Goal: Transaction & Acquisition: Purchase product/service

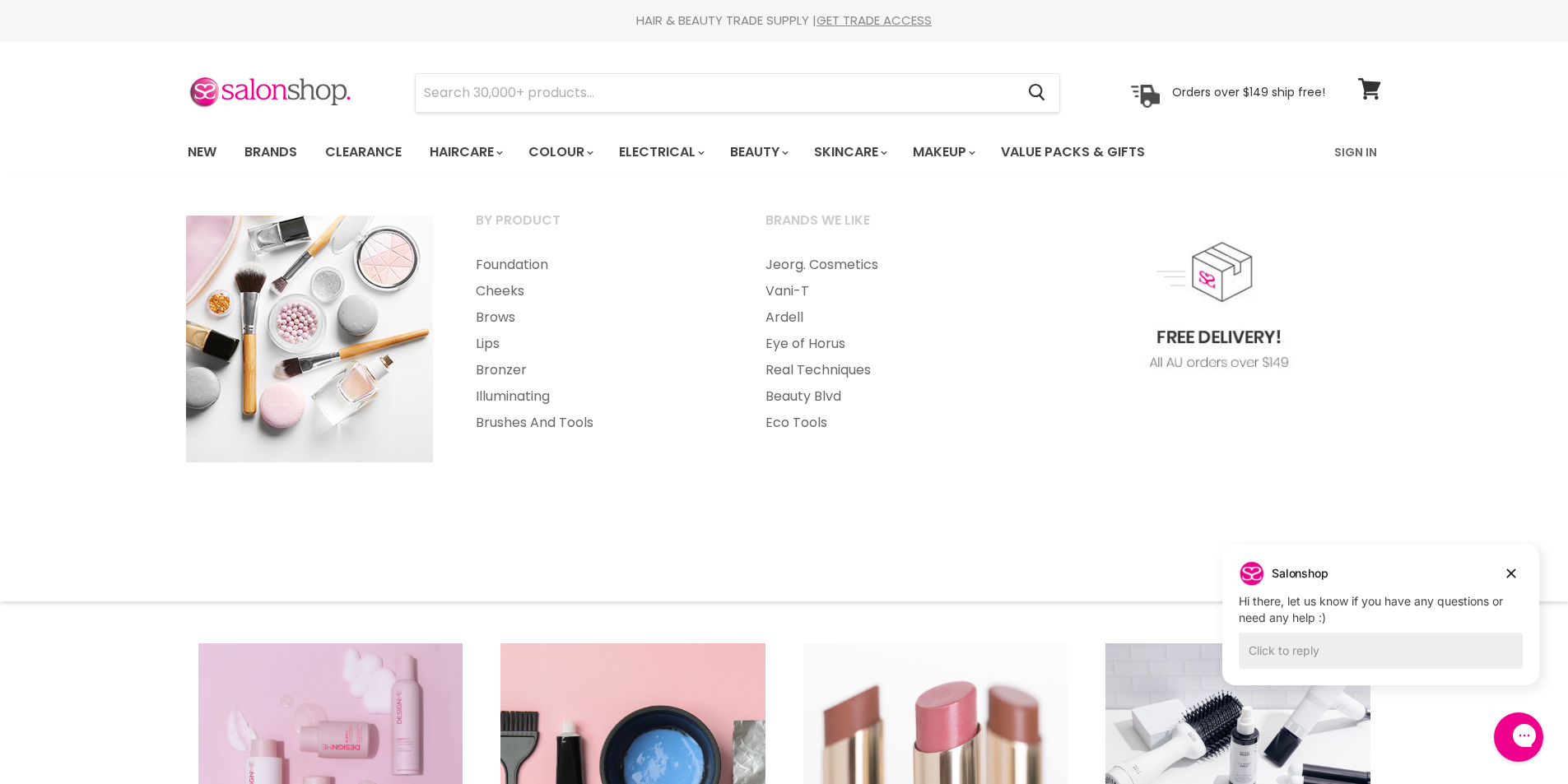
click at [1128, 125] on section "Menu Cancel" at bounding box center [784, 84] width 1234 height 87
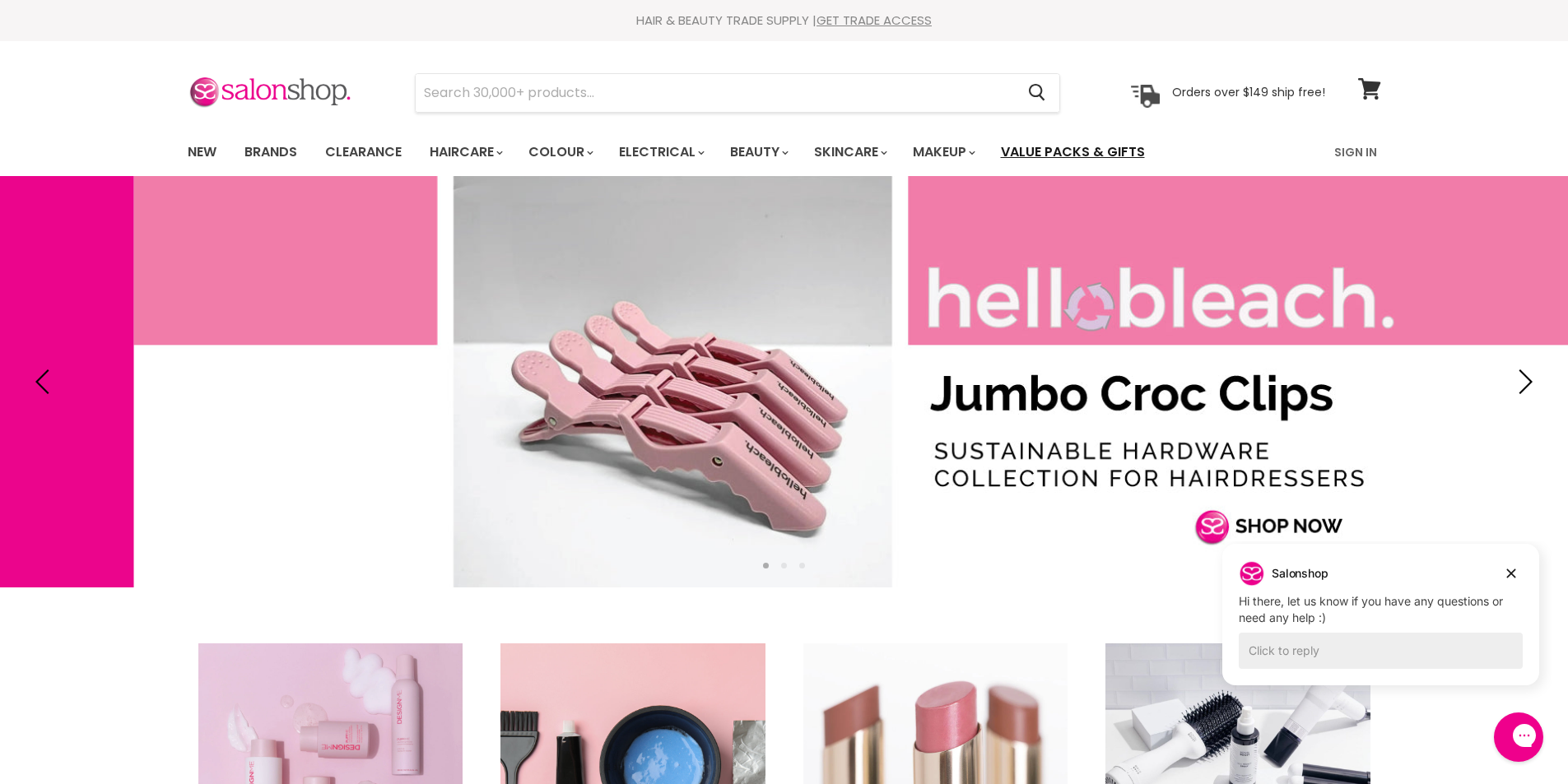
click at [1123, 148] on link "Value Packs & Gifts" at bounding box center [1073, 152] width 169 height 34
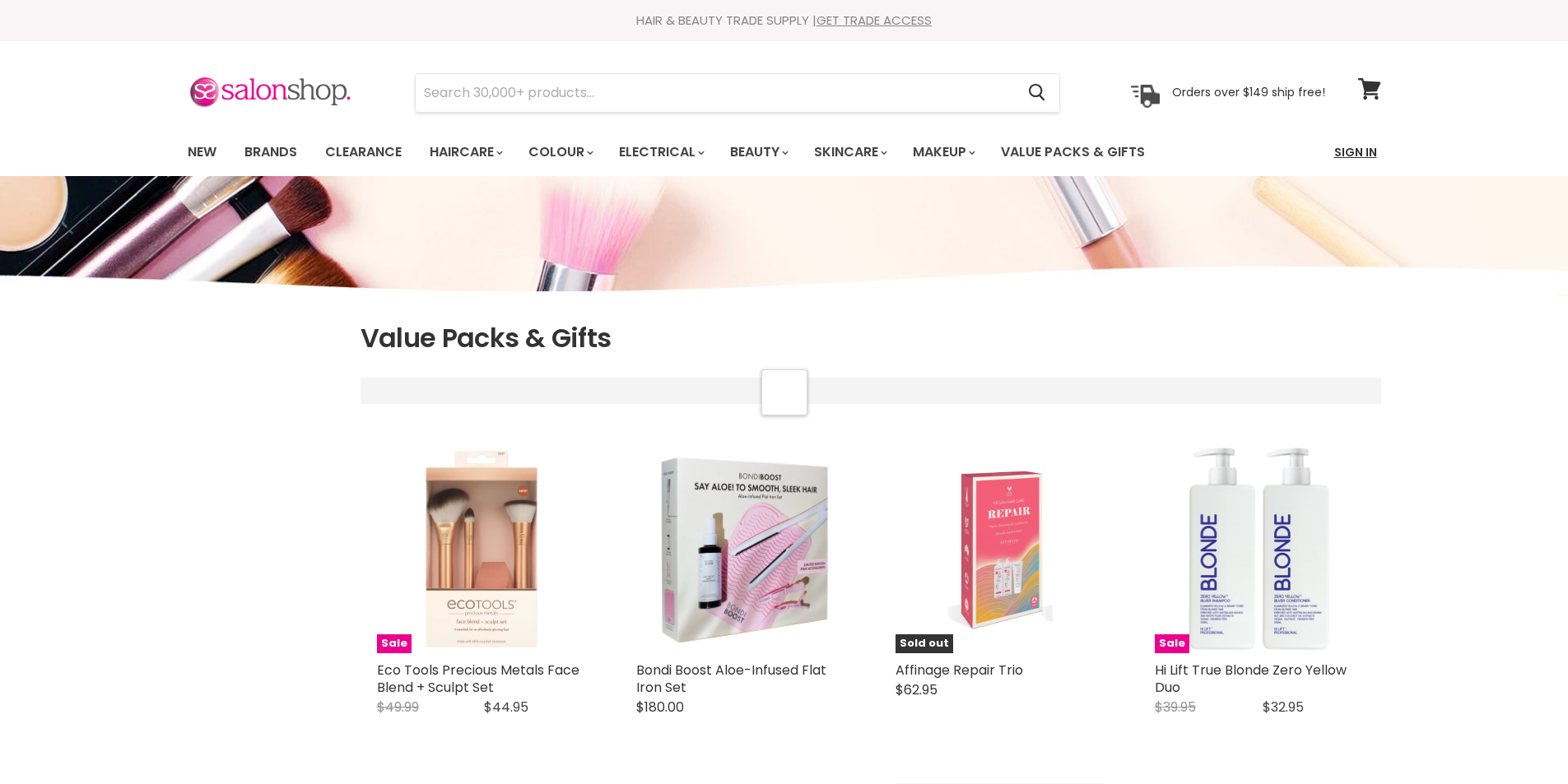
select select "manual"
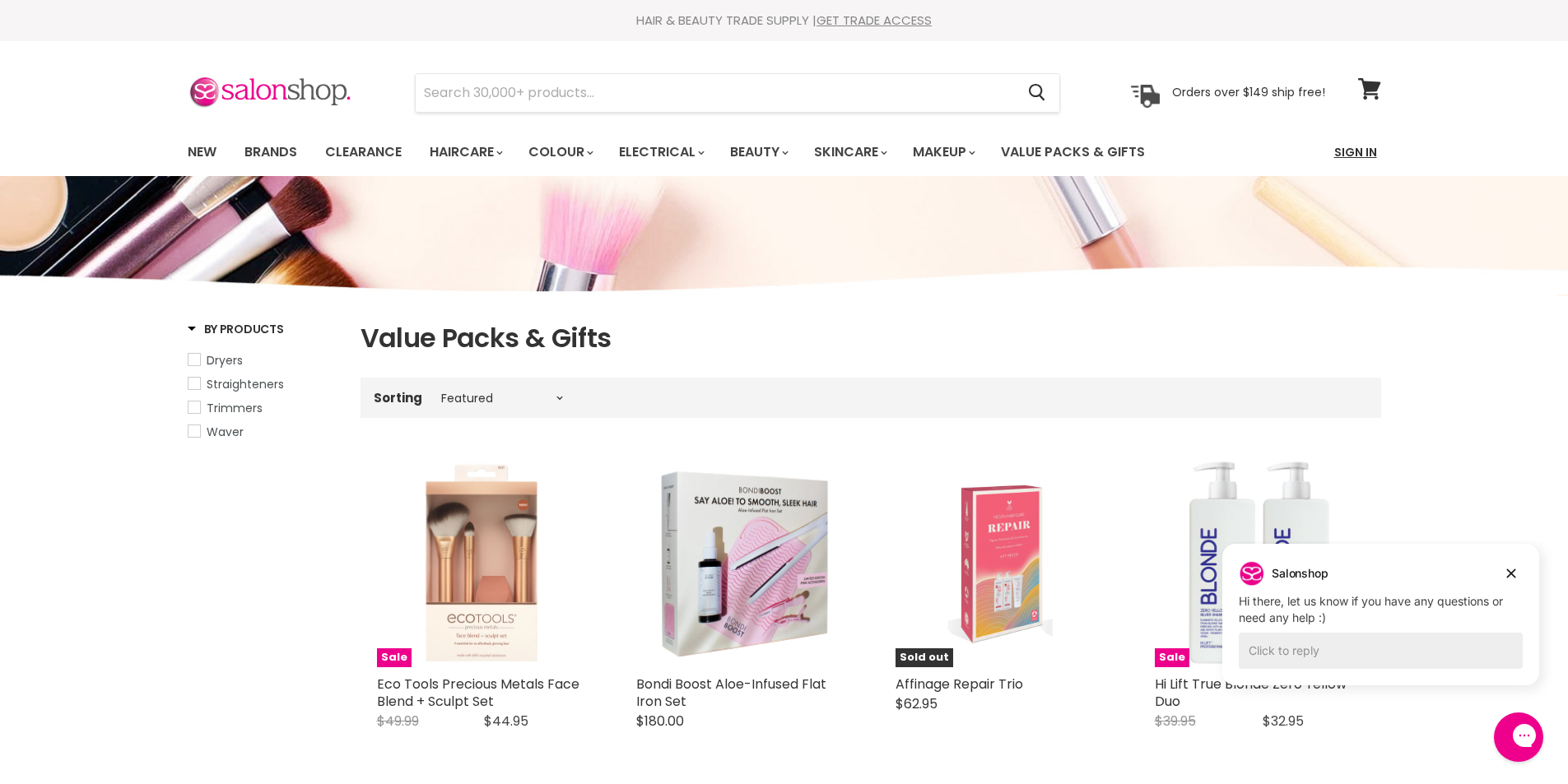
click at [1345, 150] on link "Sign In" at bounding box center [1355, 152] width 63 height 34
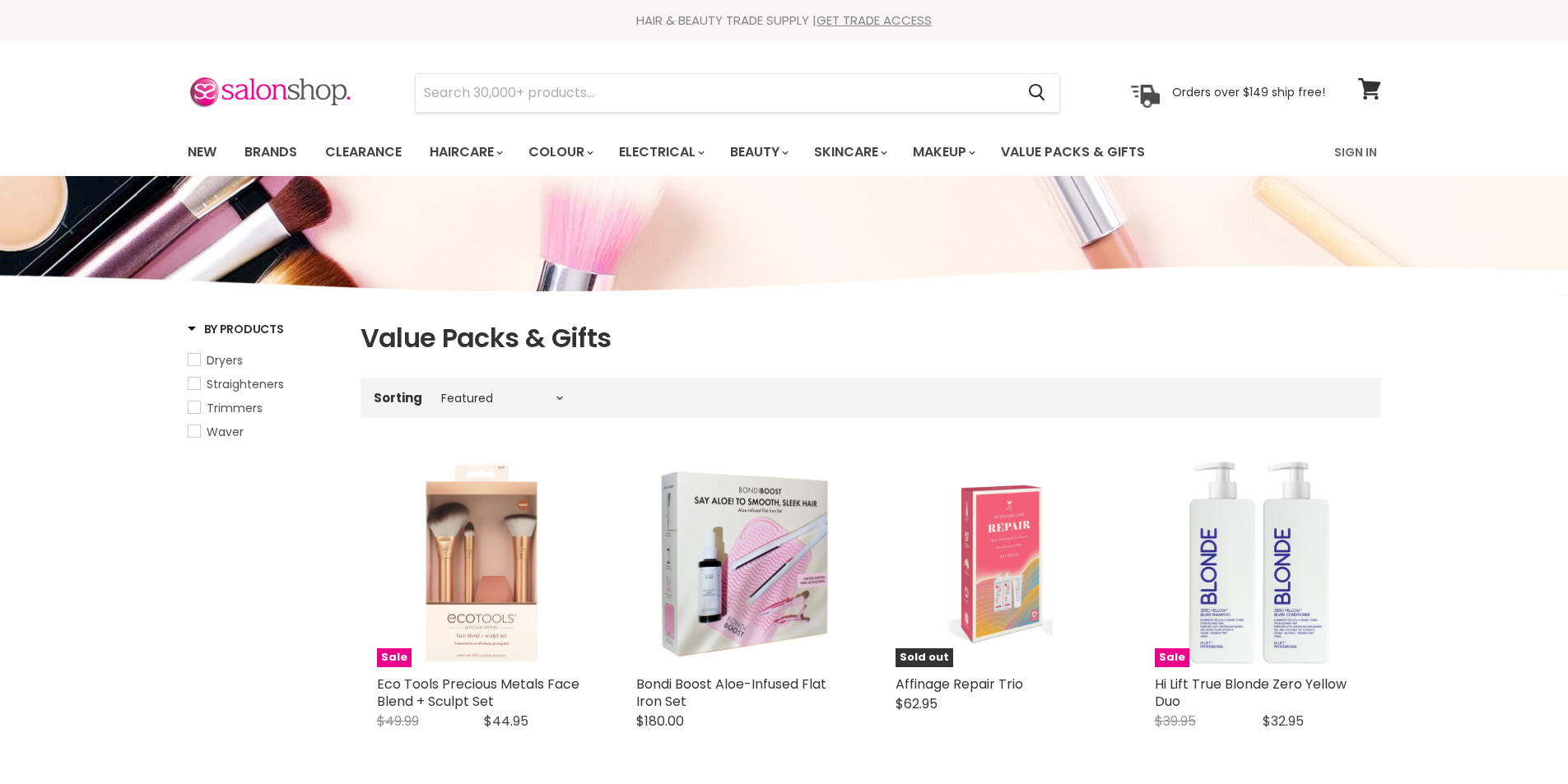
select select "manual"
